Goal: Task Accomplishment & Management: Complete application form

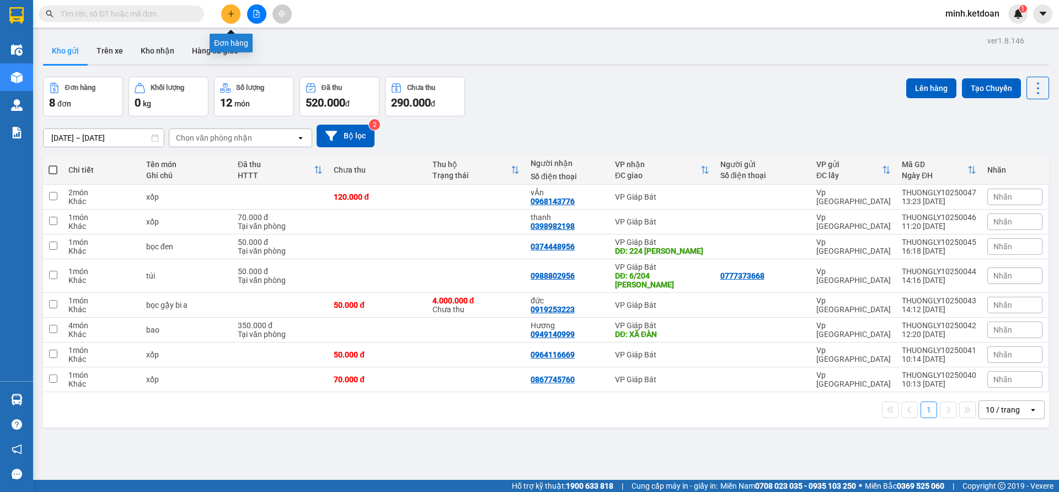
click at [230, 21] on button at bounding box center [230, 13] width 19 height 19
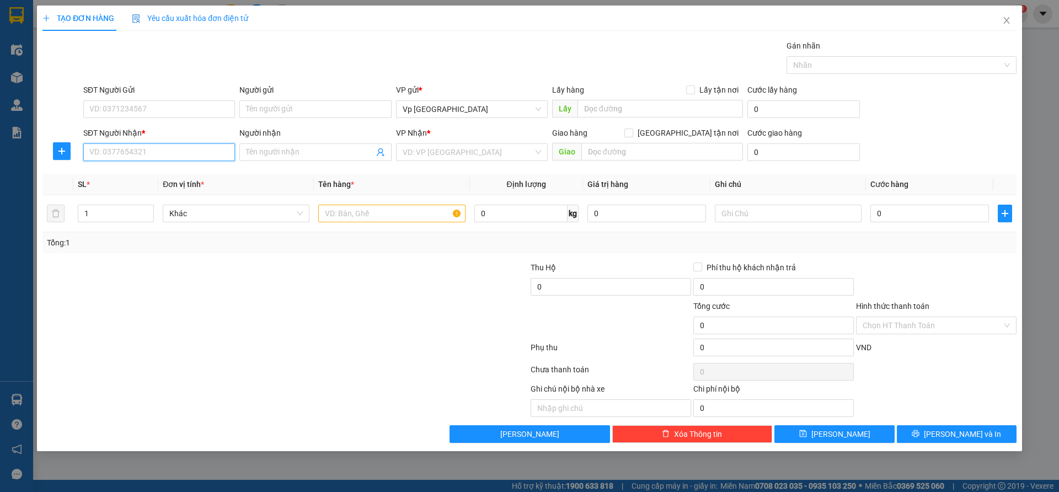
click at [191, 153] on input "SĐT Người Nhận *" at bounding box center [159, 152] width 152 height 18
click at [167, 176] on div "0813664398 - a thắng" at bounding box center [159, 174] width 138 height 12
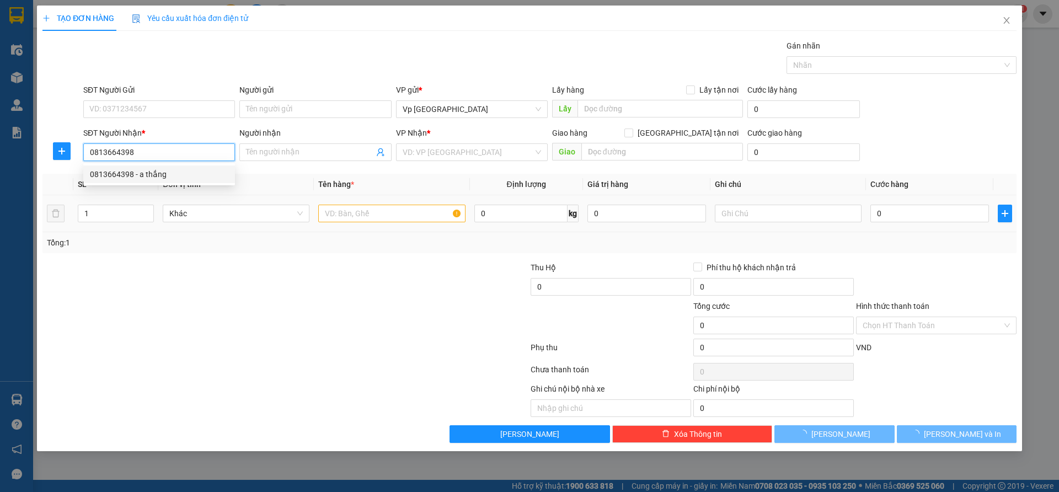
type input "0813664398"
type input "a thắng"
click at [274, 314] on div at bounding box center [203, 319] width 325 height 39
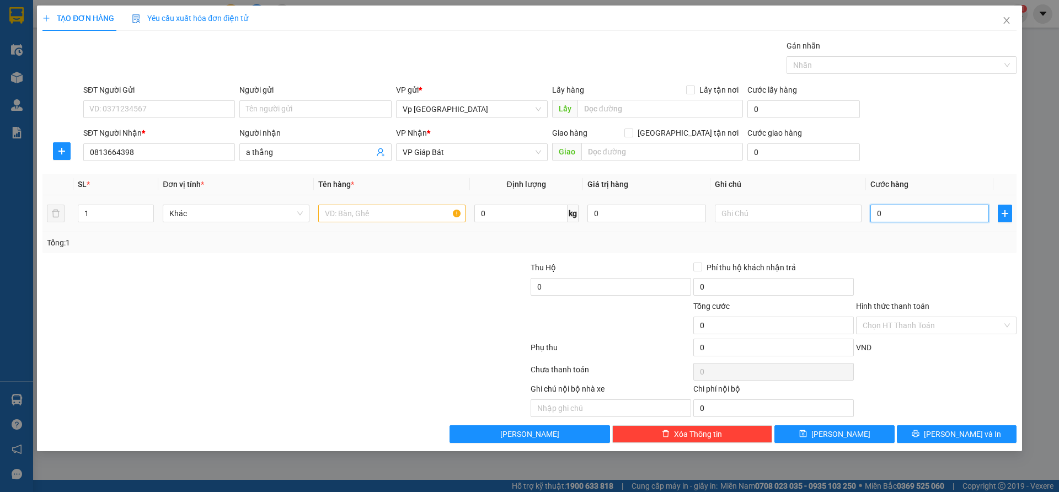
drag, startPoint x: 884, startPoint y: 213, endPoint x: 844, endPoint y: 227, distance: 42.6
click at [883, 214] on input "0" at bounding box center [929, 214] width 119 height 18
type input "6"
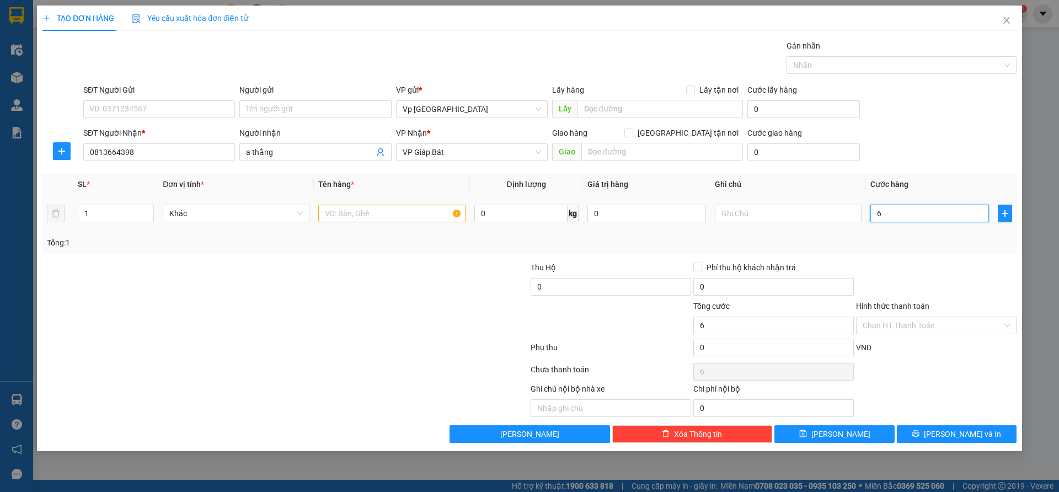
type input "60"
type input "600"
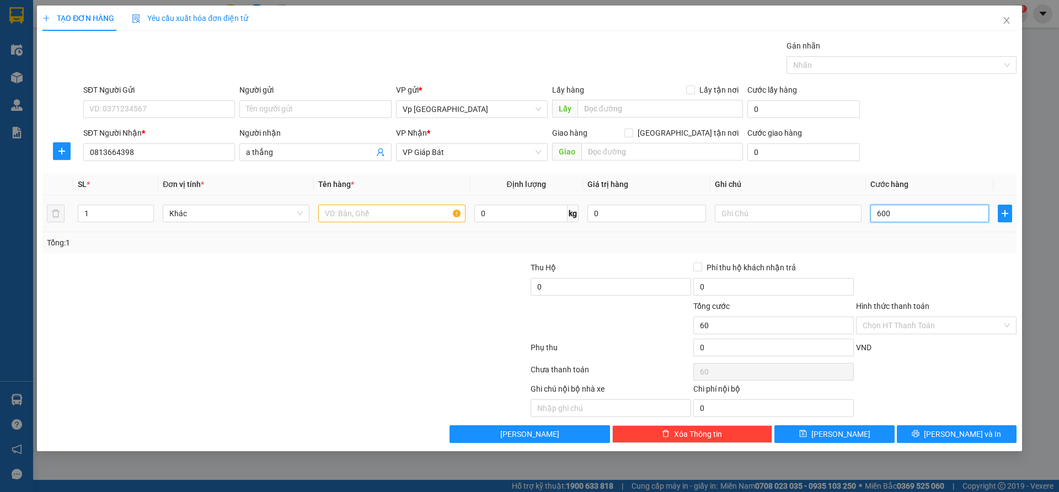
type input "600"
type input "6.000"
type input "60.000"
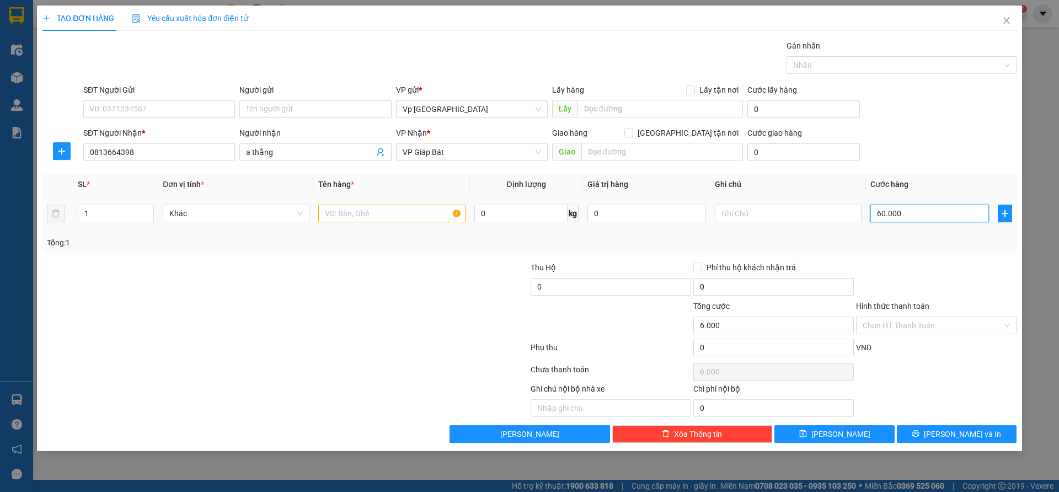
type input "60.000"
click at [923, 326] on input "Hình thức thanh toán" at bounding box center [933, 325] width 140 height 17
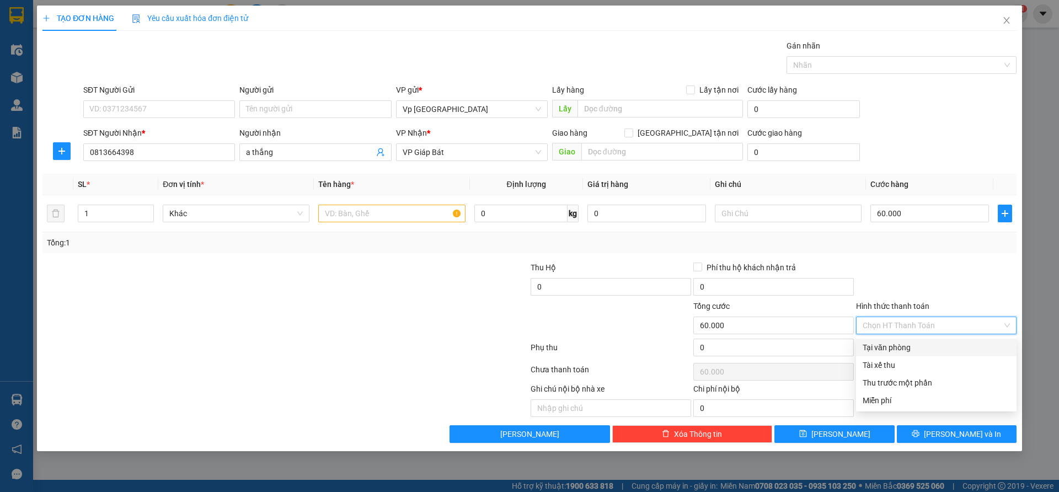
click at [901, 350] on div "Tại văn phòng" at bounding box center [936, 347] width 147 height 12
type input "0"
drag, startPoint x: 909, startPoint y: 296, endPoint x: 661, endPoint y: 238, distance: 254.8
click at [907, 292] on div at bounding box center [936, 280] width 163 height 39
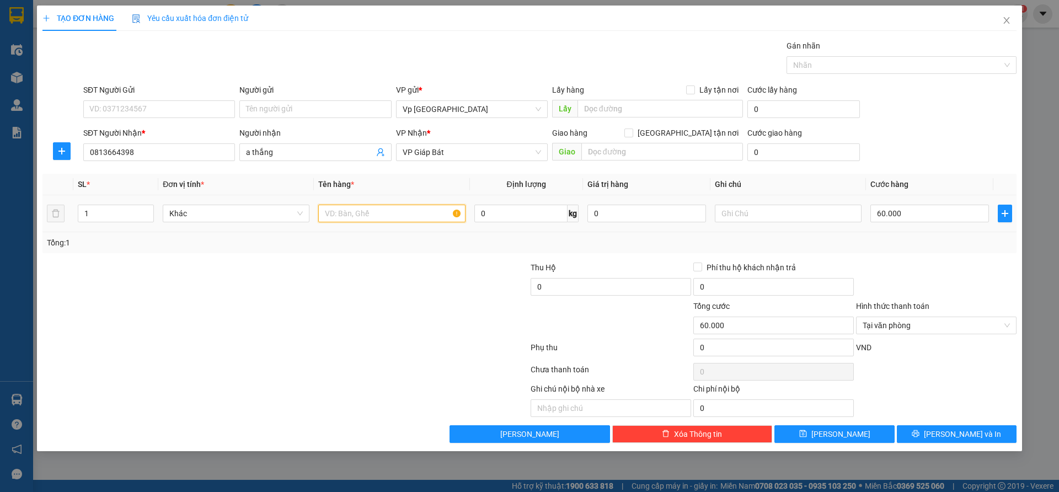
click at [392, 218] on input "text" at bounding box center [391, 214] width 147 height 18
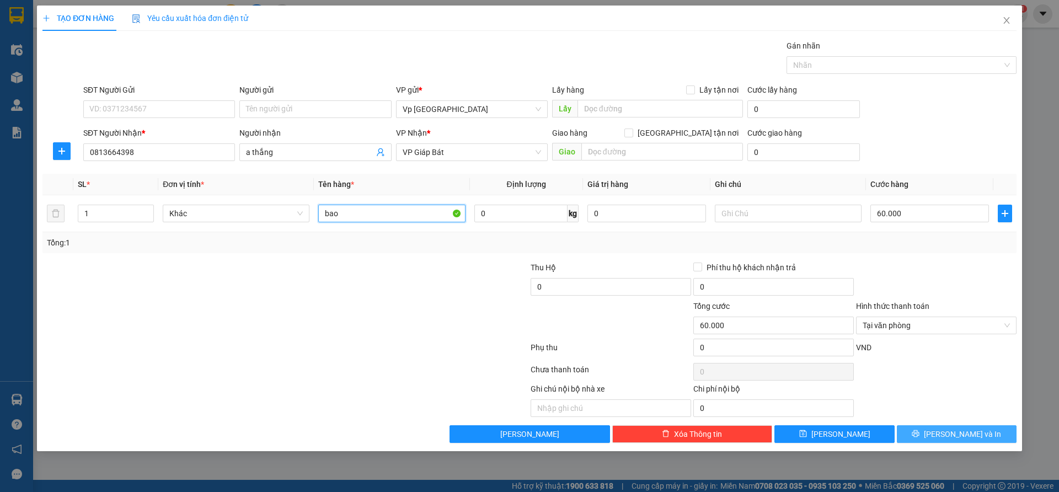
type input "bao"
click at [989, 441] on button "Lưu và In" at bounding box center [957, 434] width 120 height 18
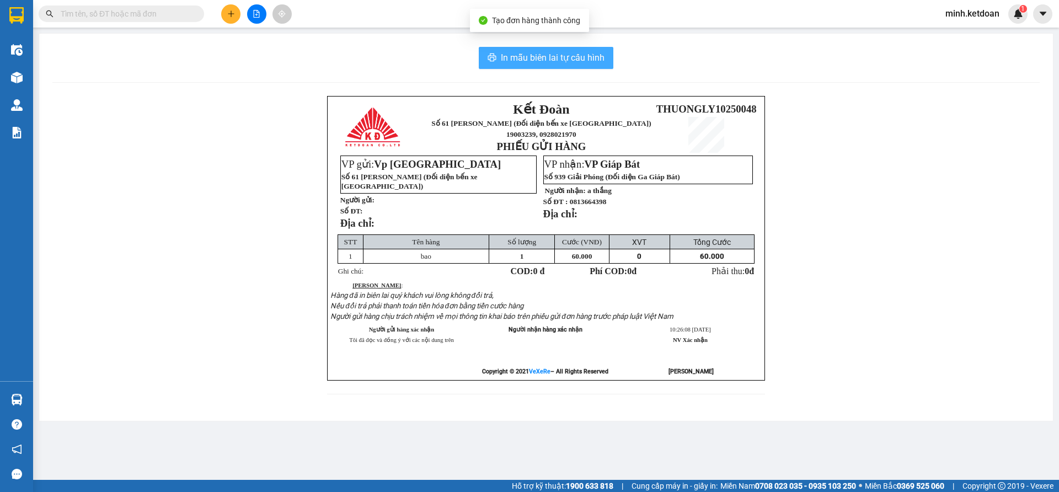
click at [564, 66] on button "In mẫu biên lai tự cấu hình" at bounding box center [546, 58] width 135 height 22
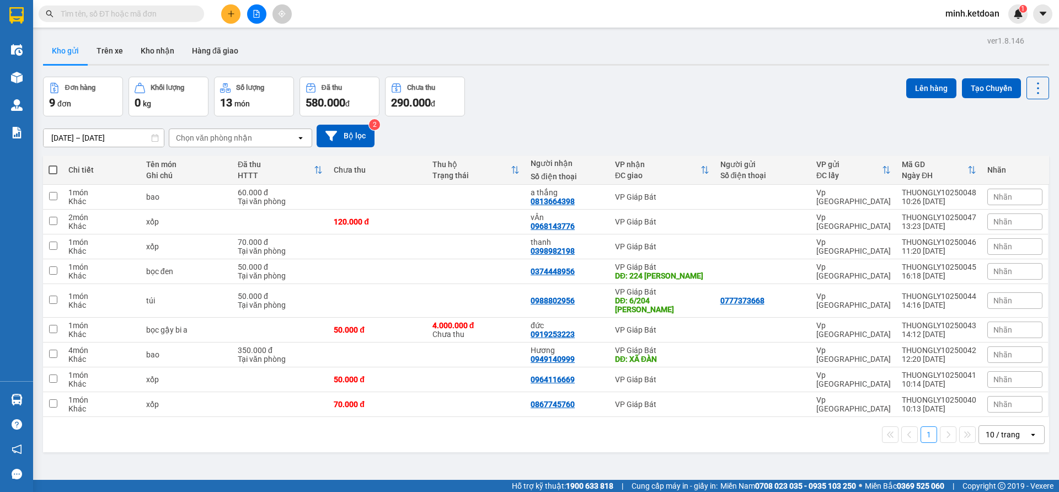
click at [590, 121] on div "11/10/2025 – 13/10/2025 Press the down arrow key to interact with the calendar …" at bounding box center [546, 135] width 1006 height 39
click at [227, 17] on icon "plus" at bounding box center [231, 14] width 8 height 8
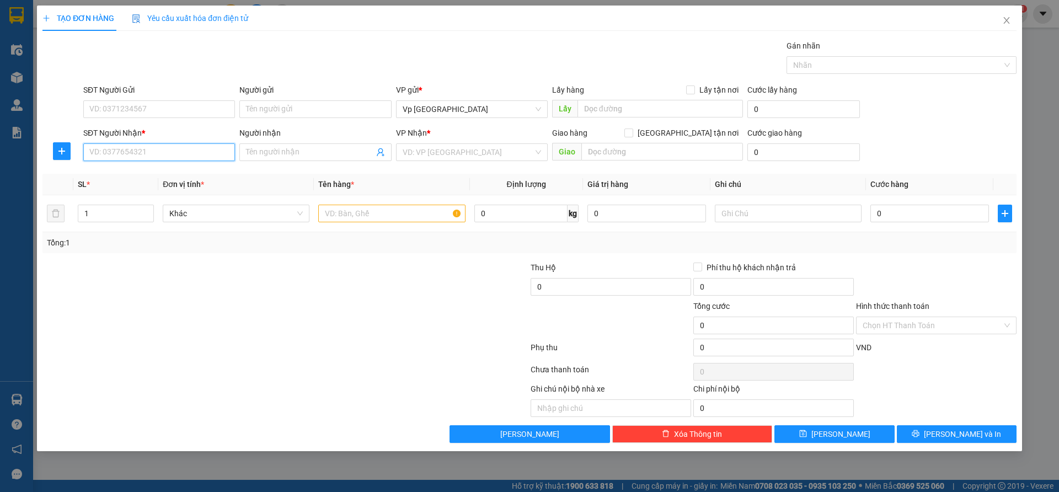
click at [195, 151] on input "SĐT Người Nhận *" at bounding box center [159, 152] width 152 height 18
type input "0972951586"
click at [173, 174] on div "0972951586 - Tuấn Linh" at bounding box center [159, 174] width 138 height 12
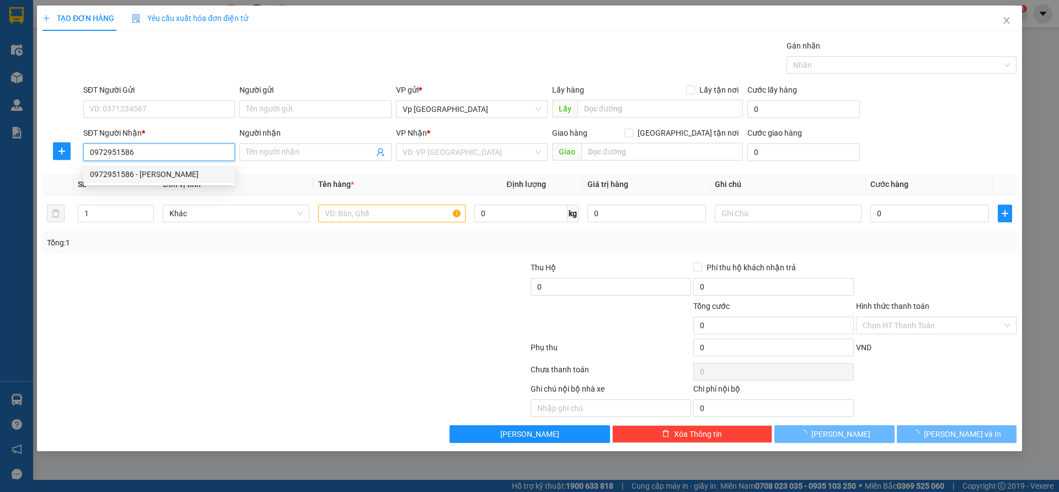
type input "Tuấn Linh"
type input "158 đinh công hạ"
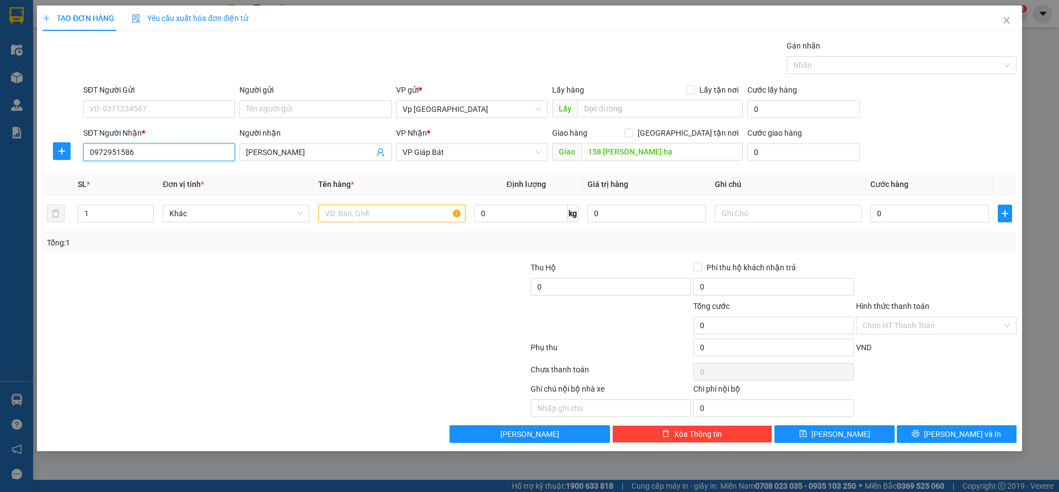
type input "0972951586"
click at [344, 316] on div at bounding box center [203, 319] width 325 height 39
click at [909, 207] on input "0" at bounding box center [929, 214] width 119 height 18
type input "5"
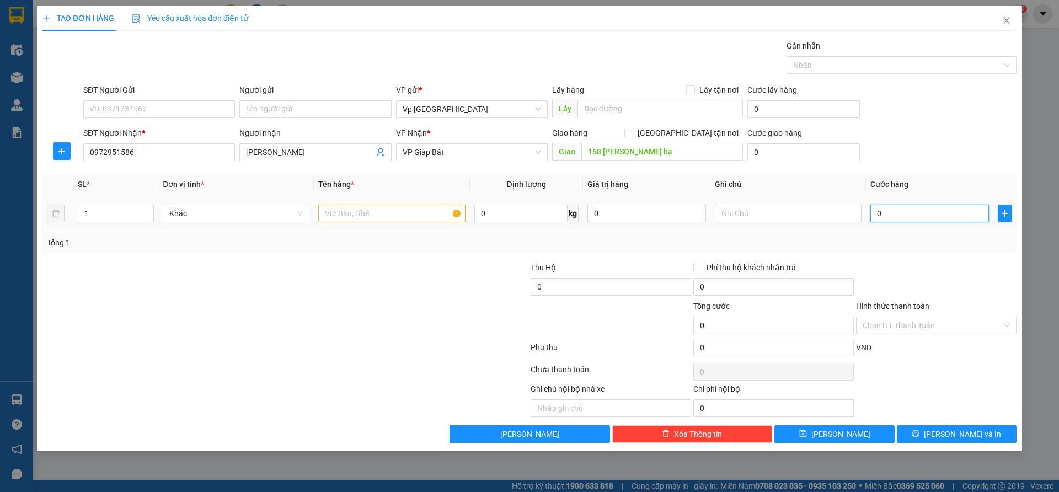
type input "5"
type input "50"
type input "500"
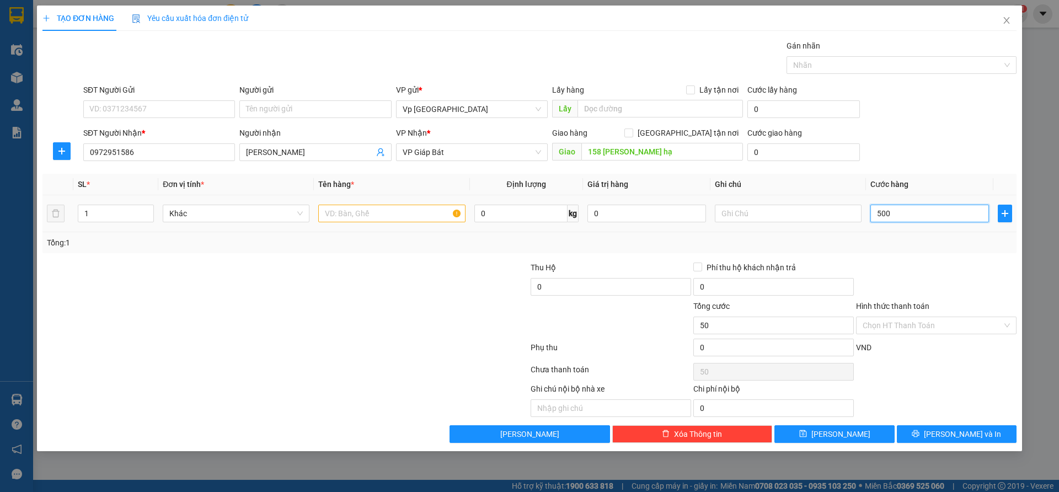
type input "500"
type input "5.000"
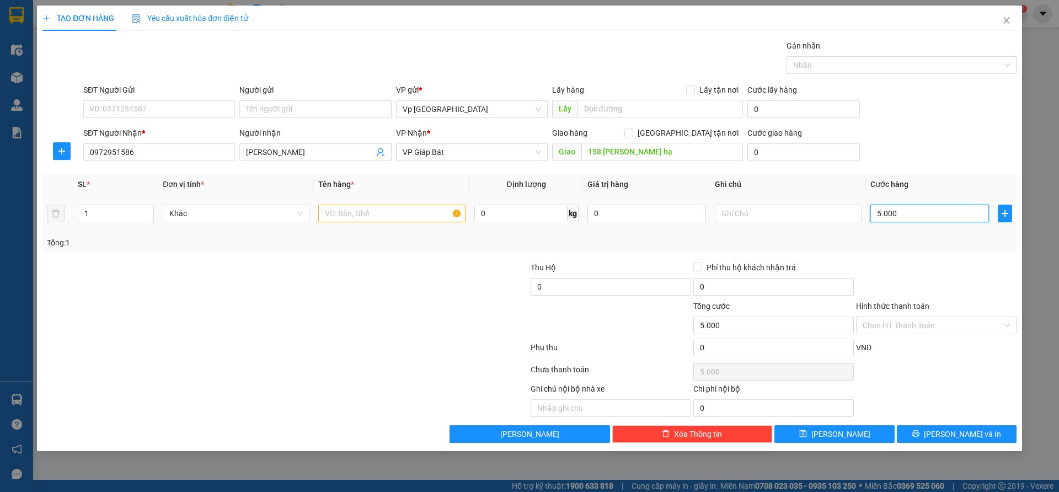
type input "50.000"
click at [904, 329] on input "Hình thức thanh toán" at bounding box center [933, 325] width 140 height 17
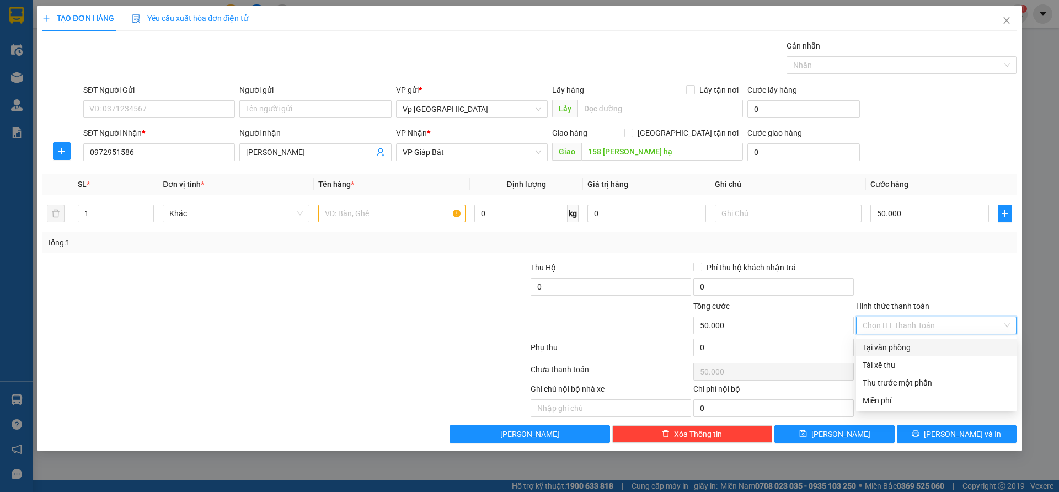
click at [904, 341] on div "Tại văn phòng" at bounding box center [936, 347] width 147 height 12
type input "0"
click at [910, 283] on div at bounding box center [936, 280] width 163 height 39
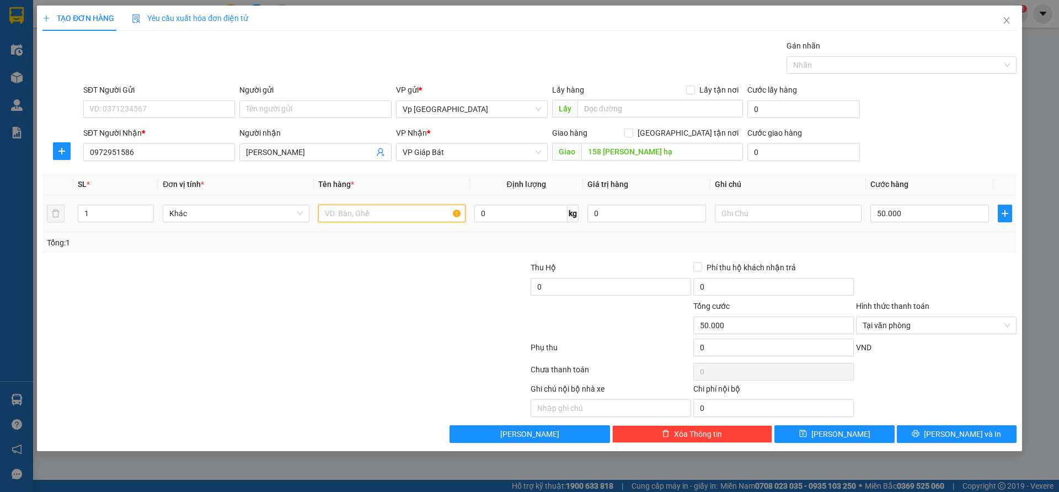
click at [417, 216] on input "text" at bounding box center [391, 214] width 147 height 18
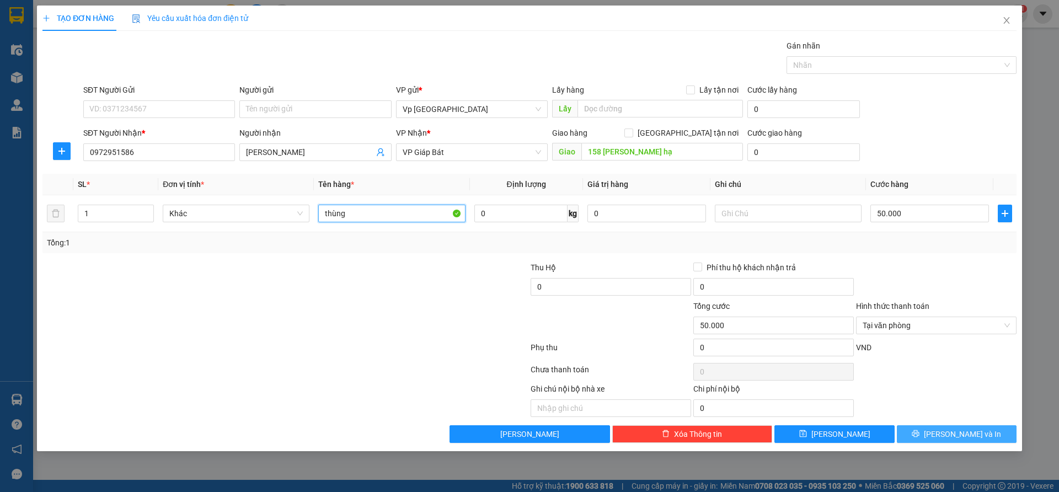
type input "thùng"
click at [915, 434] on button "Lưu và In" at bounding box center [957, 434] width 120 height 18
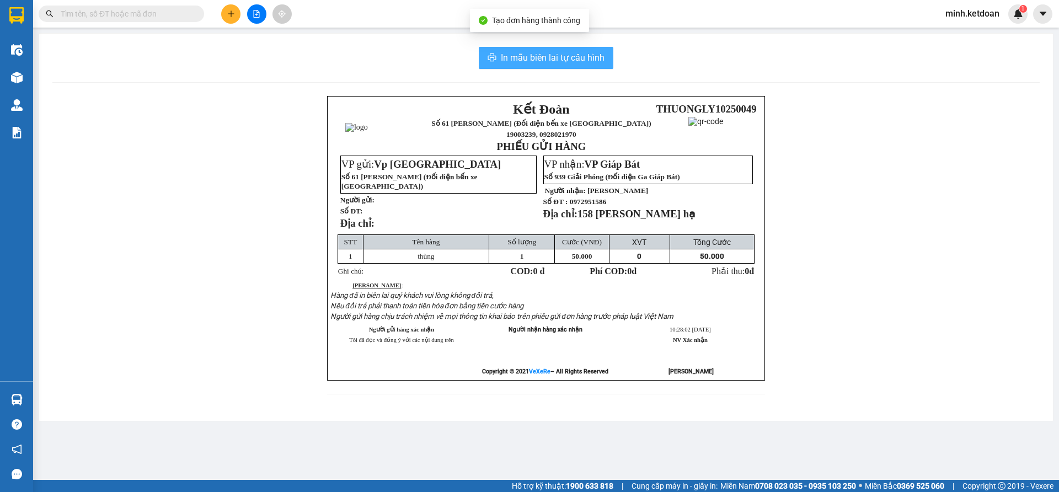
click at [540, 61] on span "In mẫu biên lai tự cấu hình" at bounding box center [553, 58] width 104 height 14
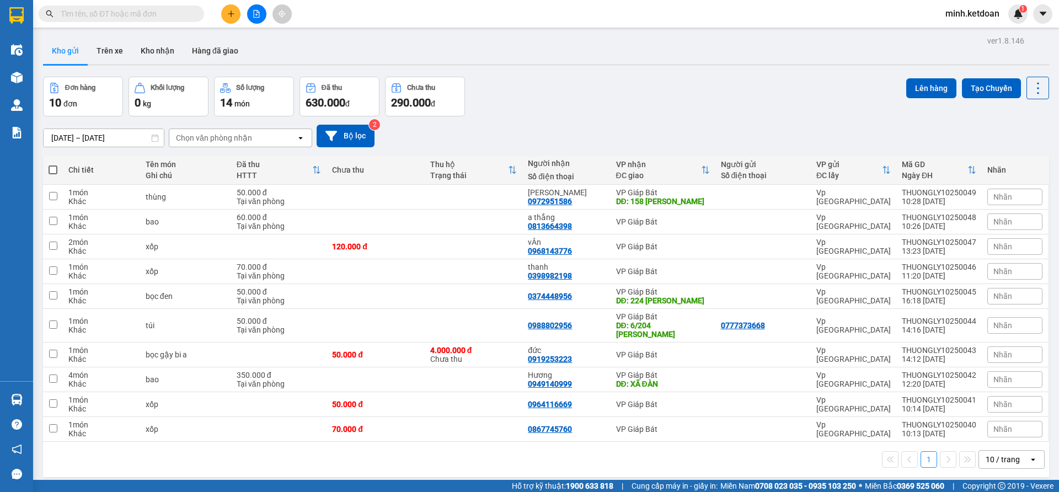
click at [659, 122] on div "11/10/2025 – 13/10/2025 Press the down arrow key to interact with the calendar …" at bounding box center [546, 135] width 1006 height 39
